Goal: Navigation & Orientation: Find specific page/section

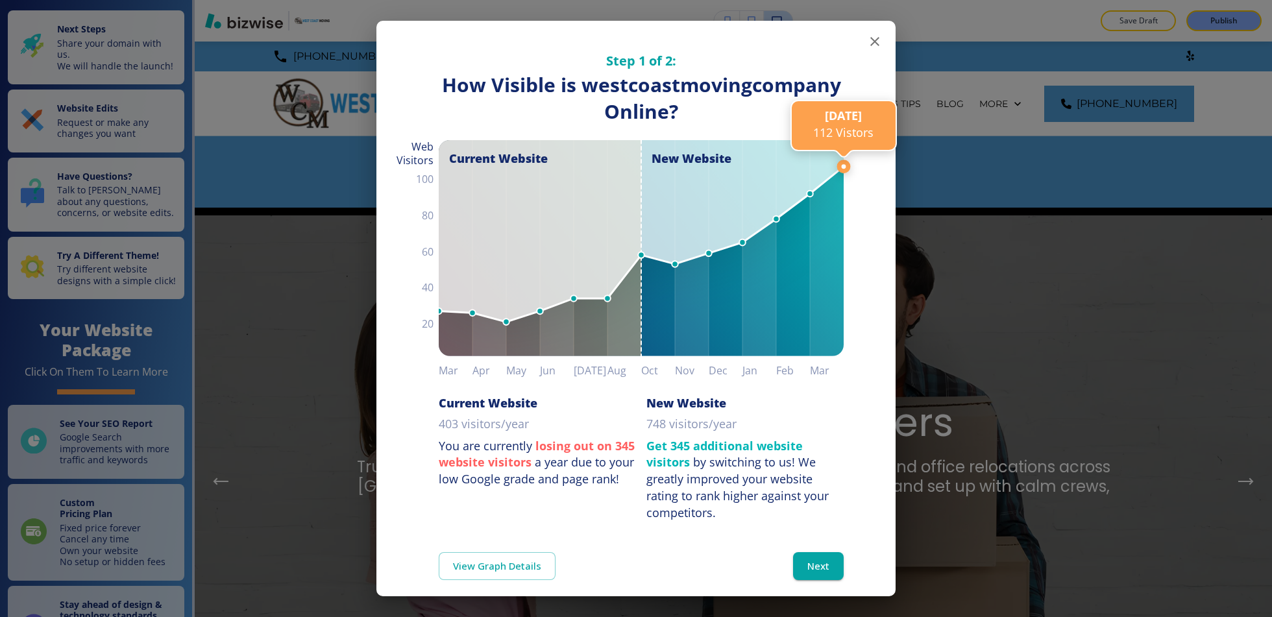
click at [844, 31] on line at bounding box center [844, 166] width 0 height 1124
click at [867, 36] on icon "button" at bounding box center [875, 42] width 16 height 16
